Goal: Information Seeking & Learning: Learn about a topic

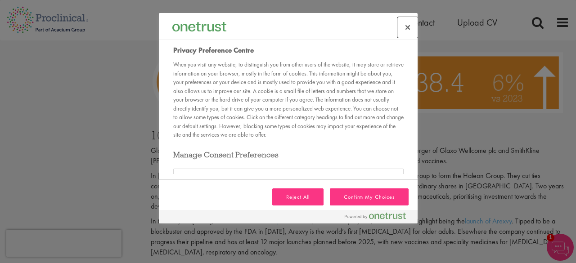
click at [402, 20] on button "Close preference center" at bounding box center [407, 28] width 20 height 20
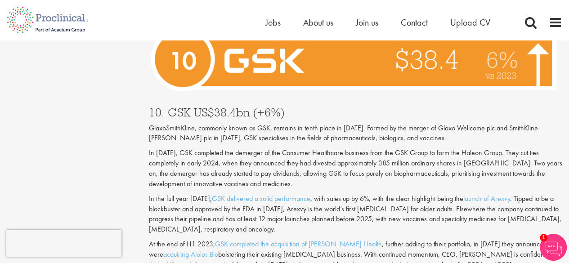
scroll to position [989, 0]
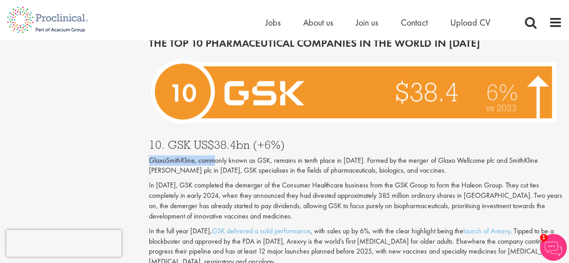
drag, startPoint x: 149, startPoint y: 150, endPoint x: 215, endPoint y: 155, distance: 65.9
click at [215, 156] on p "GlaxoSmithKline, commonly known as GSK, remains in tenth place in [DATE]. Forme…" at bounding box center [355, 166] width 413 height 21
drag, startPoint x: 266, startPoint y: 157, endPoint x: 201, endPoint y: 153, distance: 65.8
click at [266, 158] on p "GlaxoSmithKline, commonly known as GSK, remains in tenth place in [DATE]. Forme…" at bounding box center [355, 166] width 413 height 21
drag, startPoint x: 148, startPoint y: 152, endPoint x: 197, endPoint y: 155, distance: 48.7
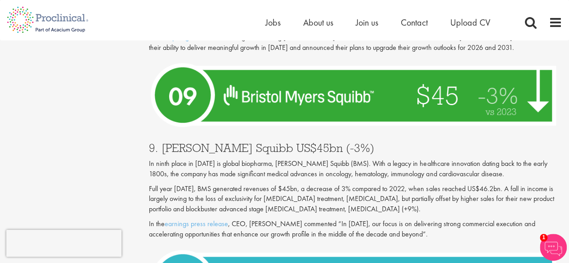
scroll to position [1259, 0]
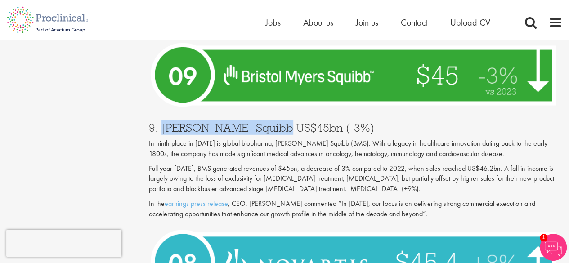
drag, startPoint x: 162, startPoint y: 119, endPoint x: 265, endPoint y: 122, distance: 103.0
click at [265, 122] on h3 "9. [PERSON_NAME] Squibb US$45bn (-3%)" at bounding box center [355, 128] width 413 height 12
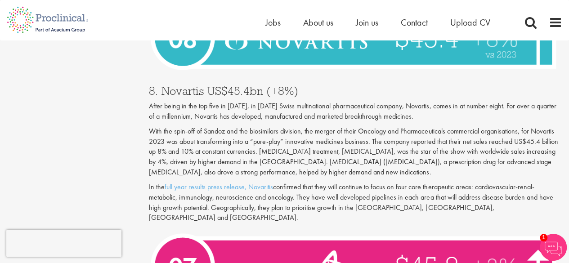
scroll to position [1484, 0]
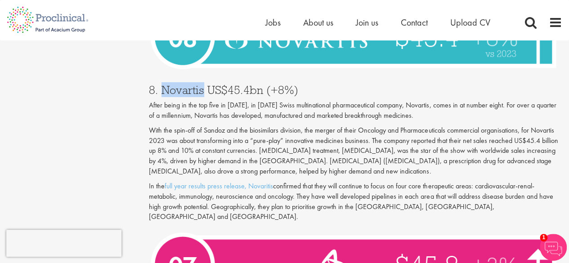
drag, startPoint x: 162, startPoint y: 79, endPoint x: 203, endPoint y: 81, distance: 41.0
click at [203, 84] on h3 "8. Novartis US$45.4bn (+8%)" at bounding box center [355, 90] width 413 height 12
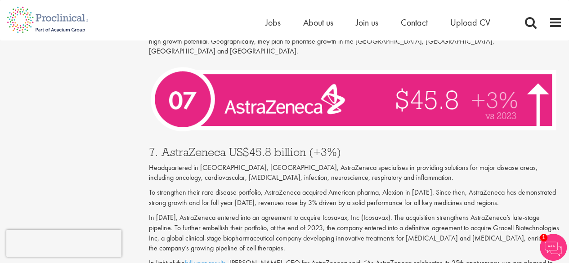
scroll to position [1664, 0]
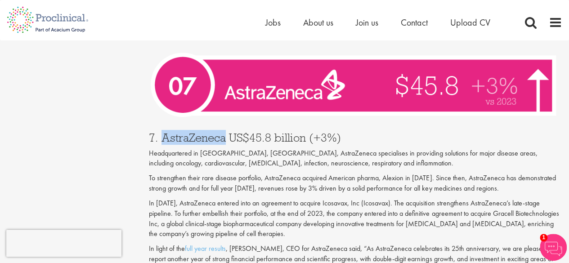
drag, startPoint x: 164, startPoint y: 118, endPoint x: 224, endPoint y: 118, distance: 60.3
click at [224, 132] on h3 "7. AstraZeneca US$45.8 billion (+3%)" at bounding box center [355, 138] width 413 height 12
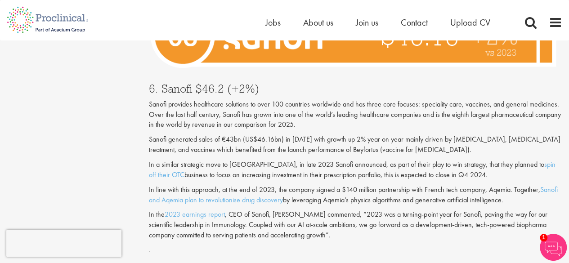
scroll to position [1889, 0]
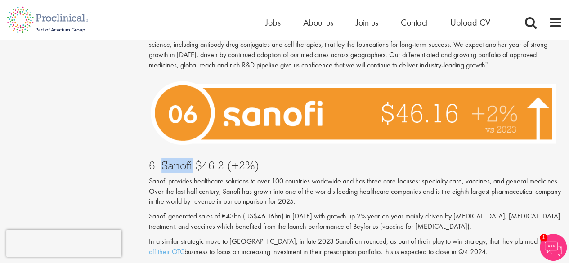
drag, startPoint x: 162, startPoint y: 147, endPoint x: 193, endPoint y: 147, distance: 31.5
click at [193, 160] on h3 "6. Sanofi $46.2 (+2%)" at bounding box center [355, 166] width 413 height 12
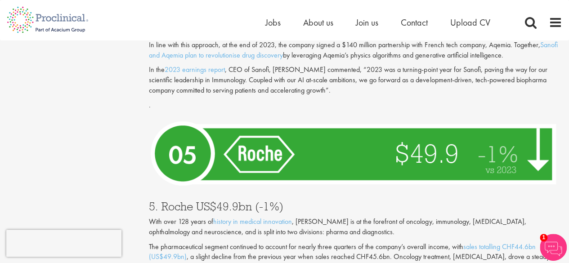
scroll to position [2158, 0]
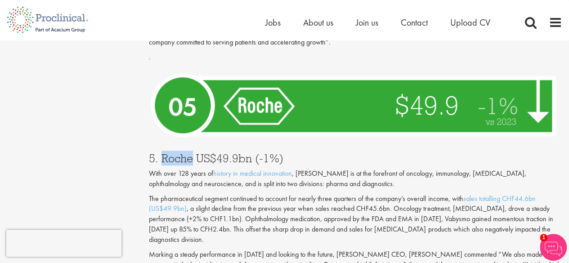
drag, startPoint x: 160, startPoint y: 139, endPoint x: 194, endPoint y: 136, distance: 34.7
click at [194, 152] on h3 "5. Roche US$49.9bn (-1%)" at bounding box center [355, 158] width 413 height 12
